Goal: Transaction & Acquisition: Purchase product/service

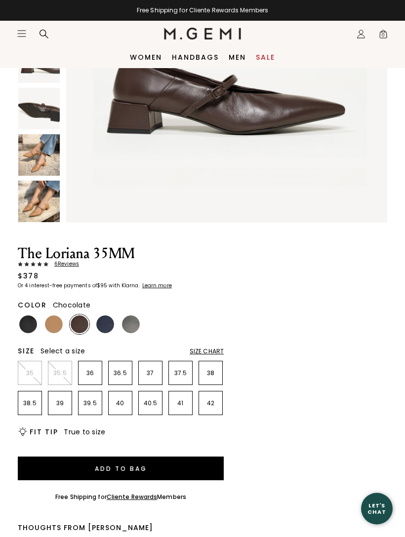
scroll to position [203, 0]
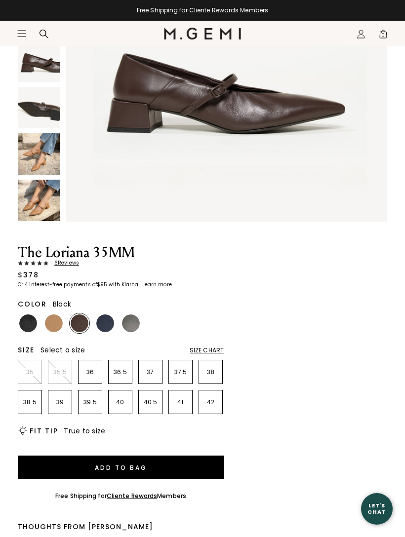
click at [37, 323] on img at bounding box center [28, 323] width 18 height 18
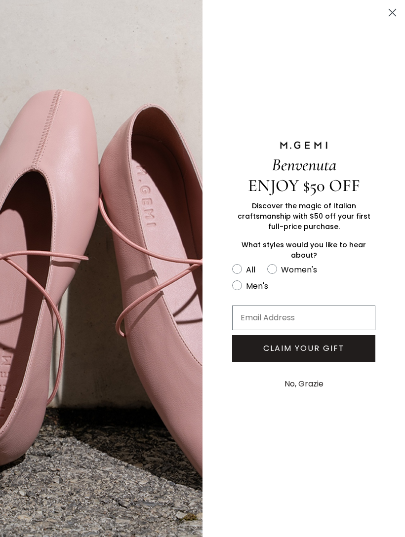
click at [389, 20] on circle "Close dialog" at bounding box center [392, 12] width 16 height 16
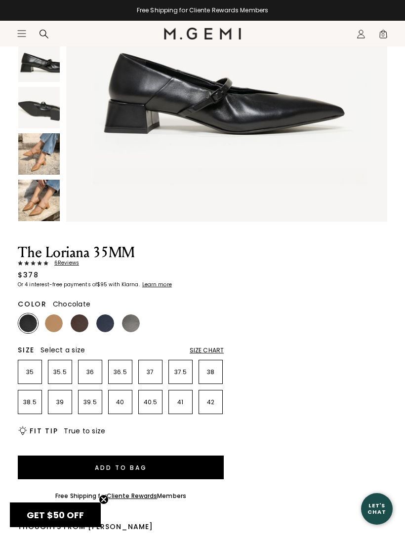
click at [84, 325] on img at bounding box center [80, 323] width 18 height 18
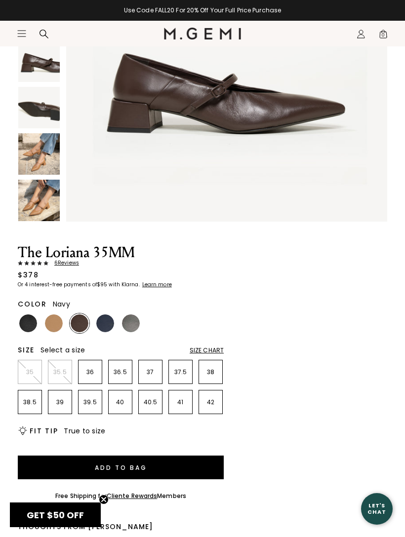
click at [104, 329] on img at bounding box center [105, 323] width 18 height 18
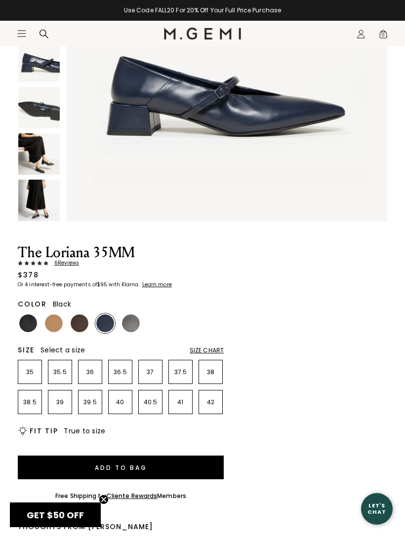
click at [31, 322] on img at bounding box center [28, 323] width 18 height 18
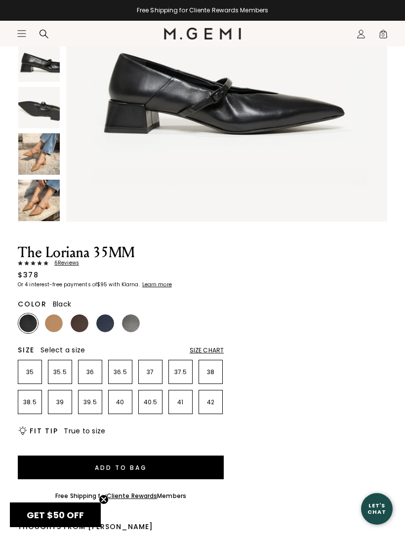
click at [44, 392] on ul "35 35.5 36 36.5 37 37.5 38 38.5 39 39.5 40 40.5 41 42" at bounding box center [121, 387] width 206 height 54
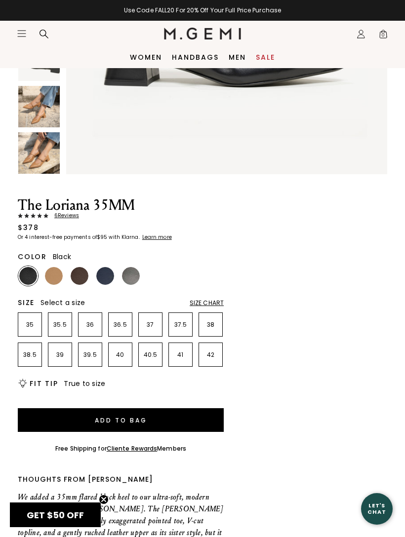
scroll to position [249, 0]
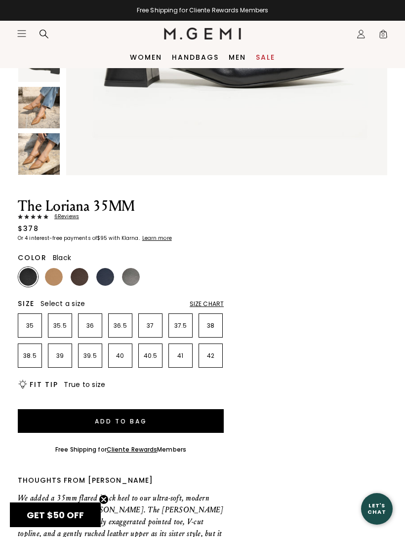
click at [211, 301] on div "Size Chart" at bounding box center [207, 304] width 34 height 8
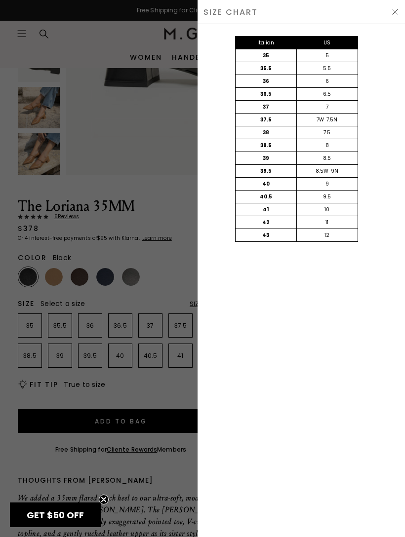
scroll to position [0, 0]
click at [398, 10] on img at bounding box center [395, 12] width 8 height 8
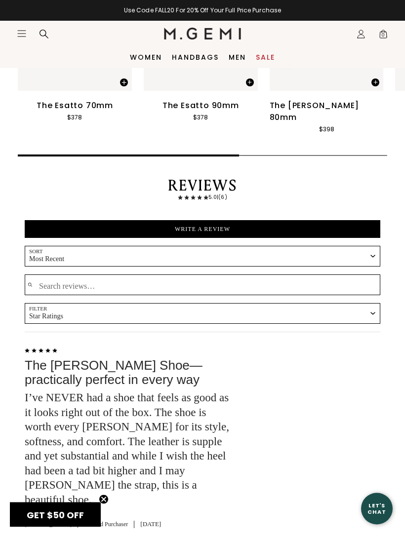
scroll to position [1555, 0]
